Goal: Transaction & Acquisition: Purchase product/service

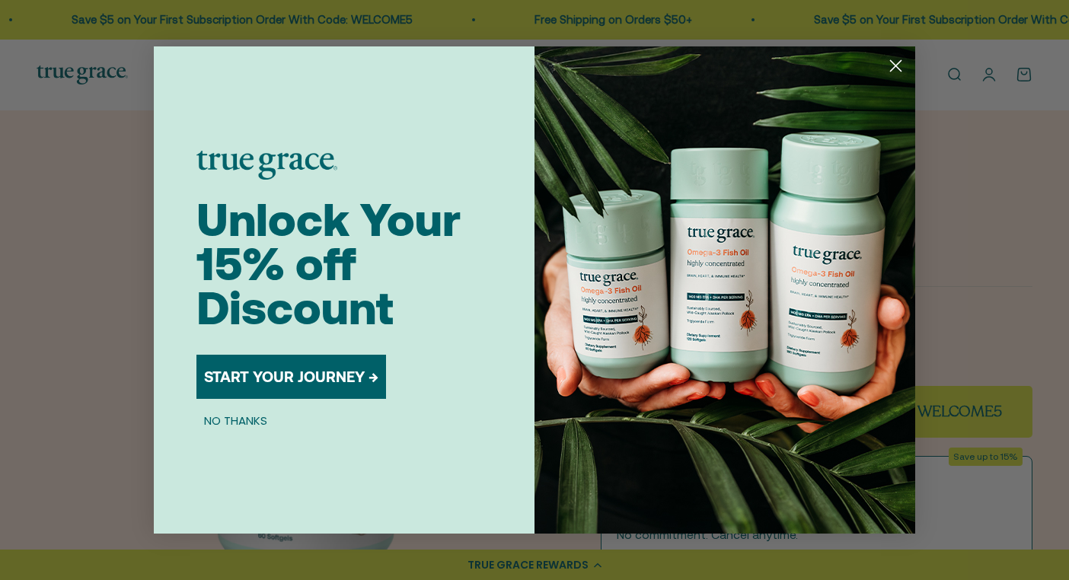
click at [895, 66] on icon "Close dialog" at bounding box center [896, 66] width 11 height 11
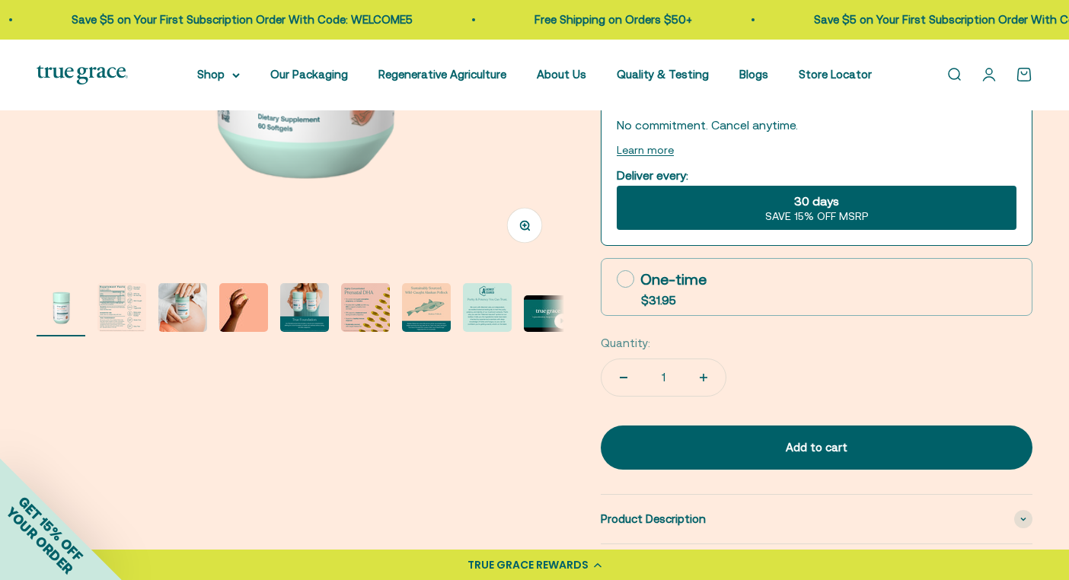
scroll to position [415, 0]
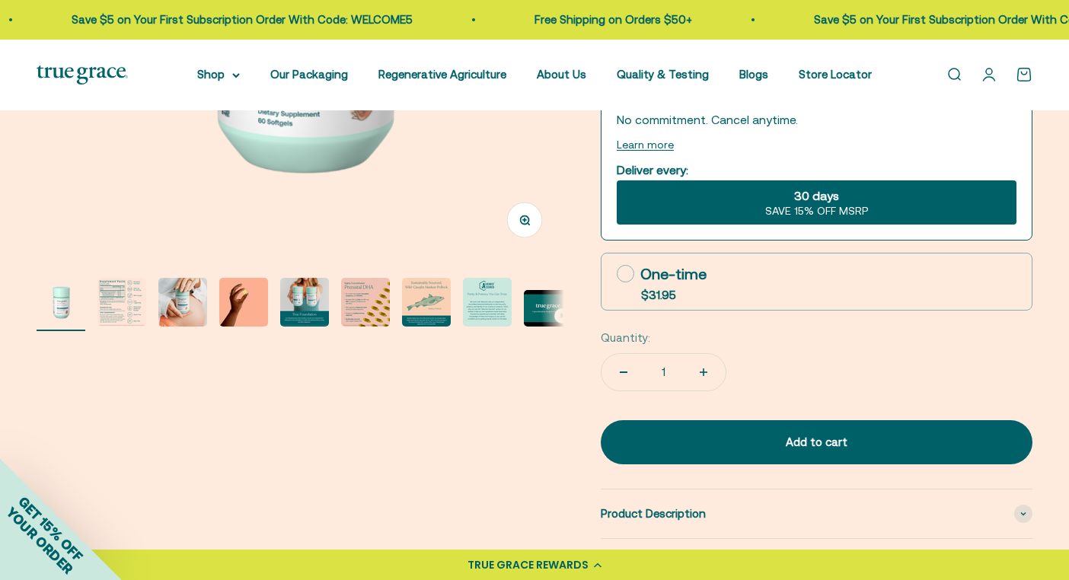
click at [126, 311] on img "Go to item 2" at bounding box center [121, 302] width 49 height 49
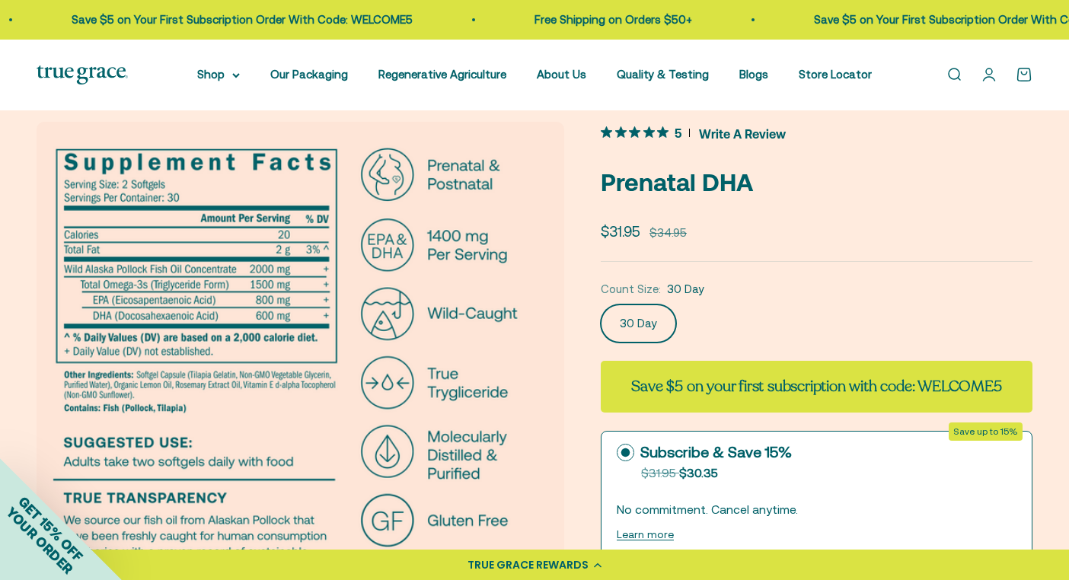
scroll to position [0, 0]
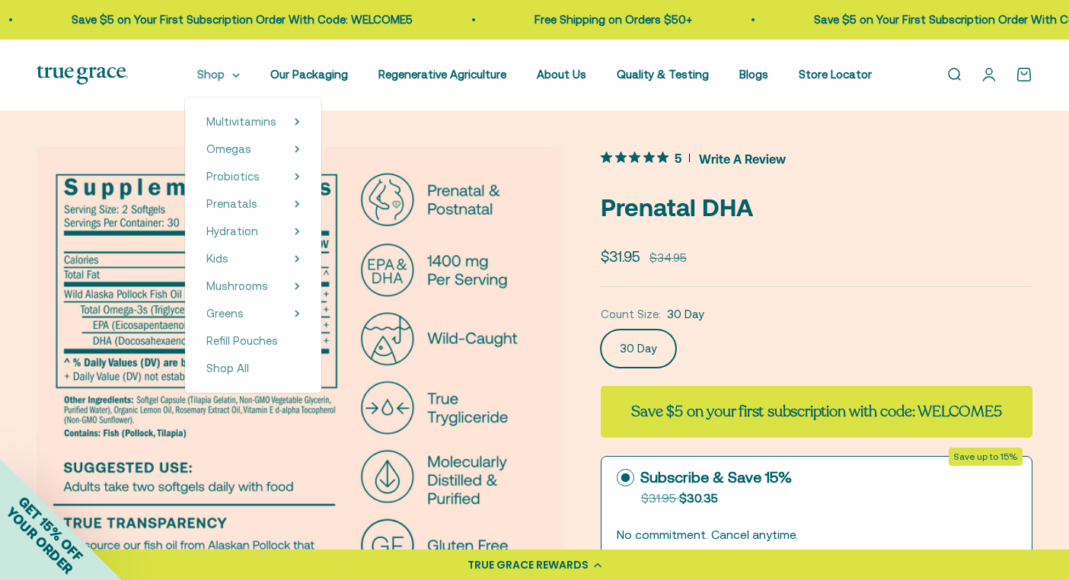
click at [225, 77] on summary "Shop" at bounding box center [218, 74] width 43 height 18
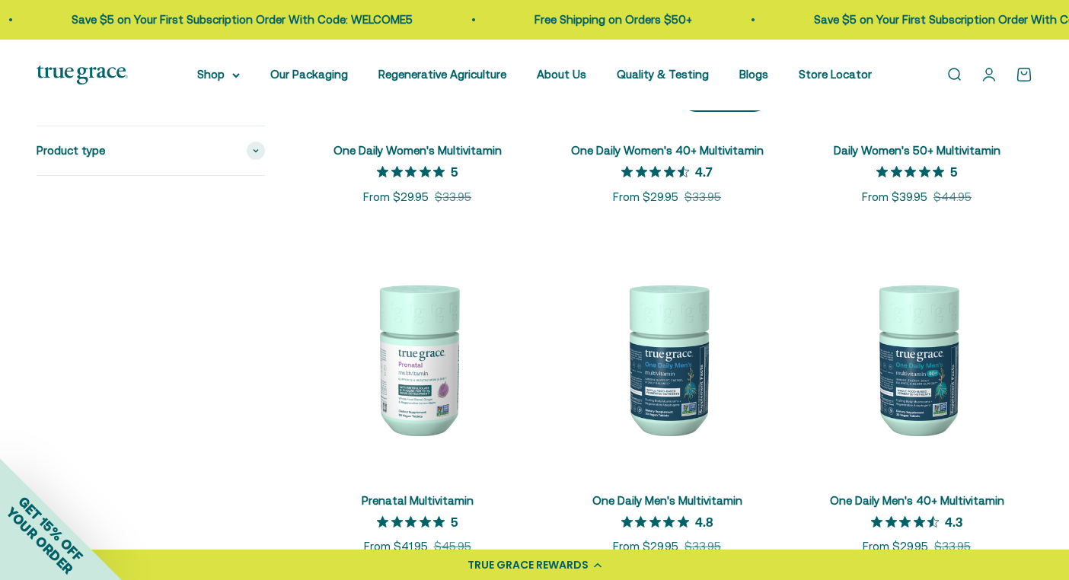
scroll to position [560, 0]
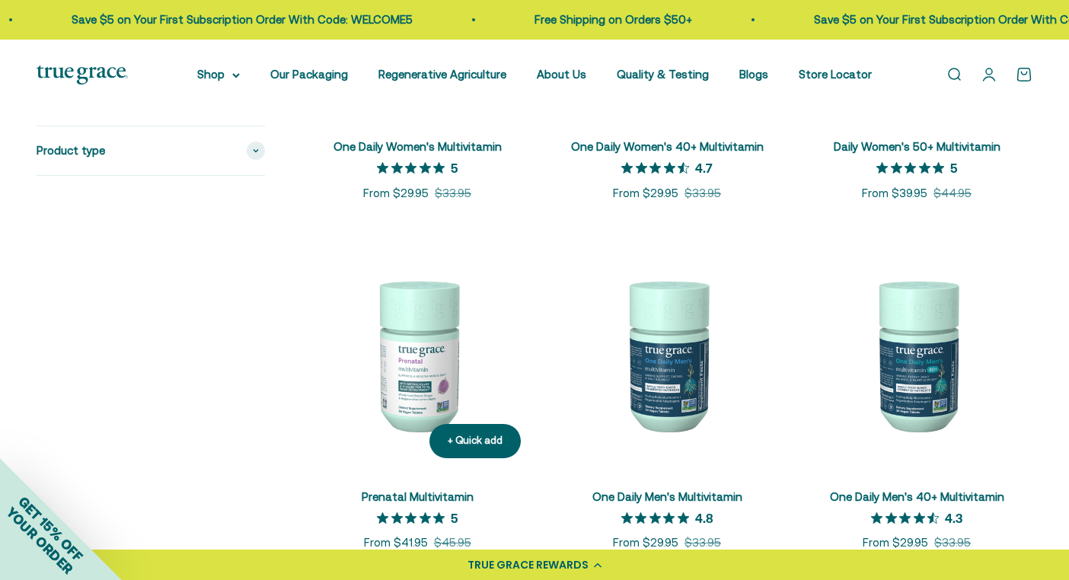
click at [444, 385] on img at bounding box center [416, 354] width 231 height 231
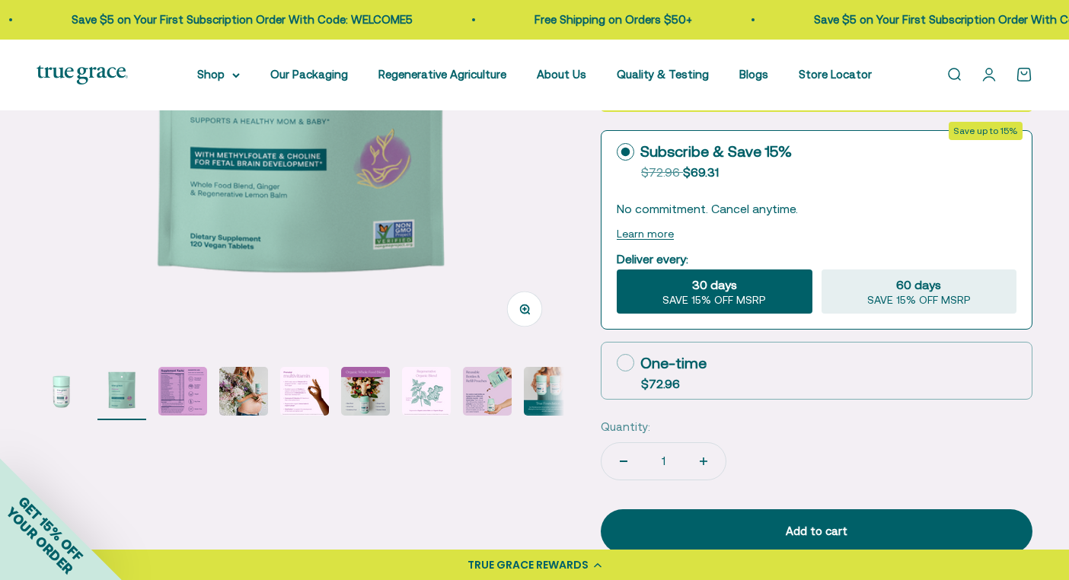
scroll to position [333, 0]
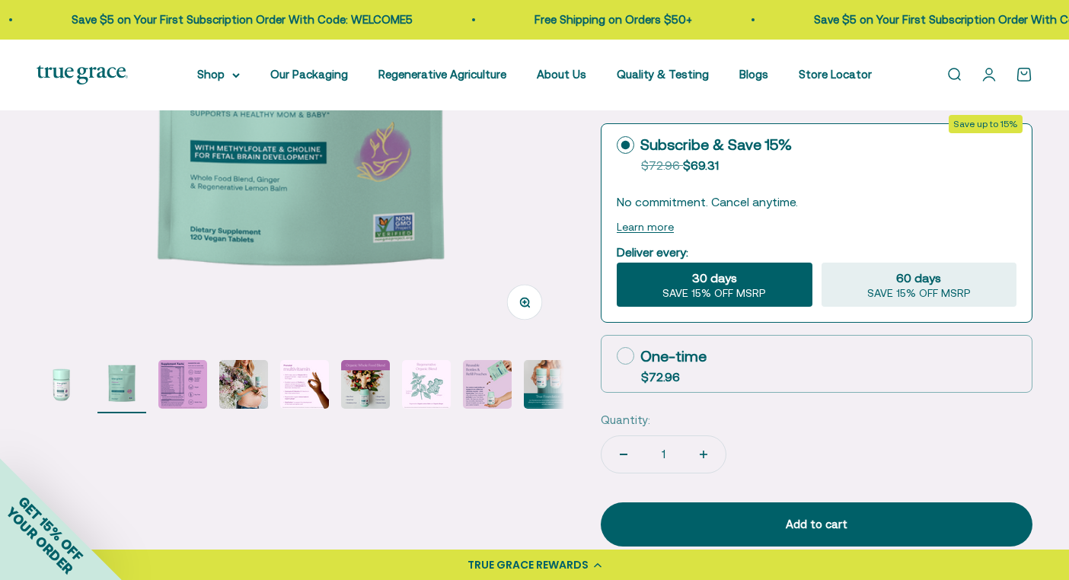
click at [193, 387] on img "Go to item 3" at bounding box center [182, 384] width 49 height 49
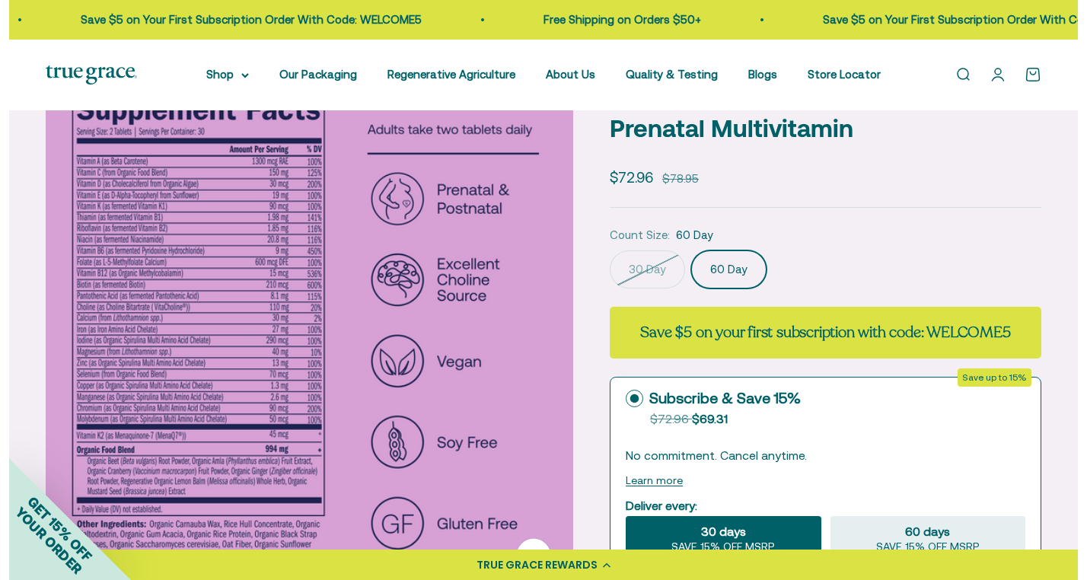
scroll to position [0, 1112]
